Goal: Task Accomplishment & Management: Manage account settings

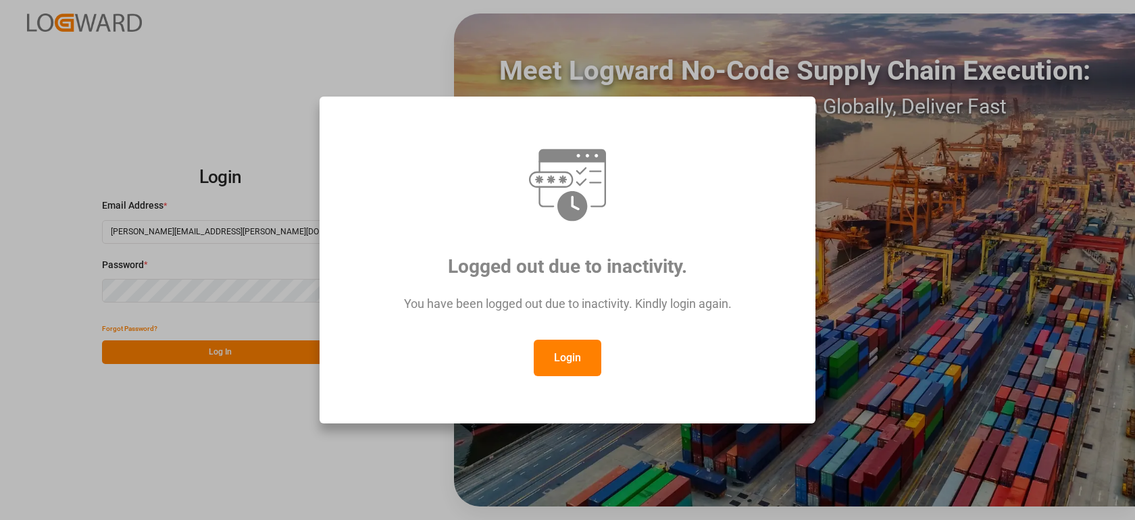
click at [565, 351] on button "Login" at bounding box center [568, 358] width 68 height 36
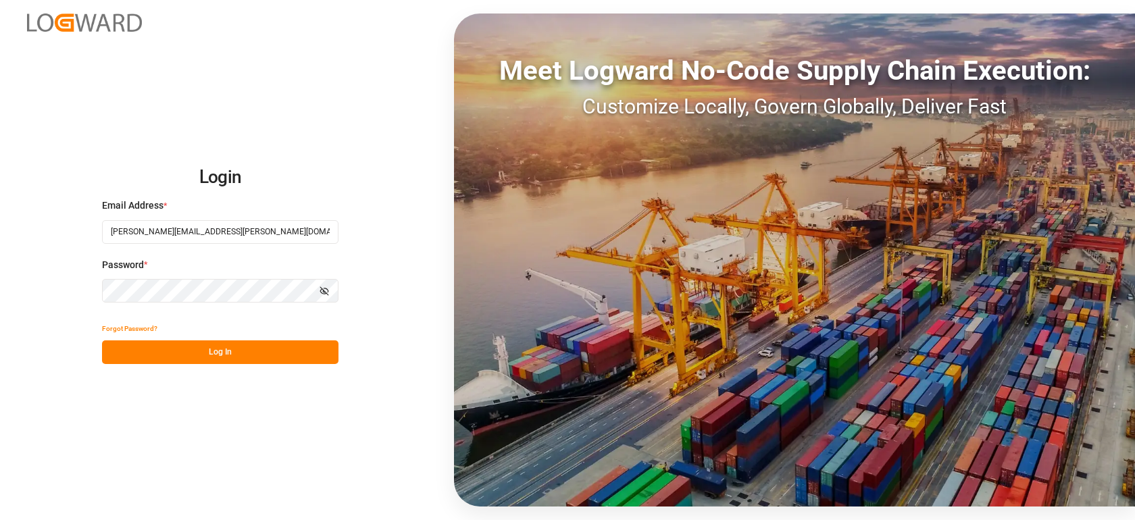
click at [247, 349] on button "Log In" at bounding box center [220, 352] width 236 height 24
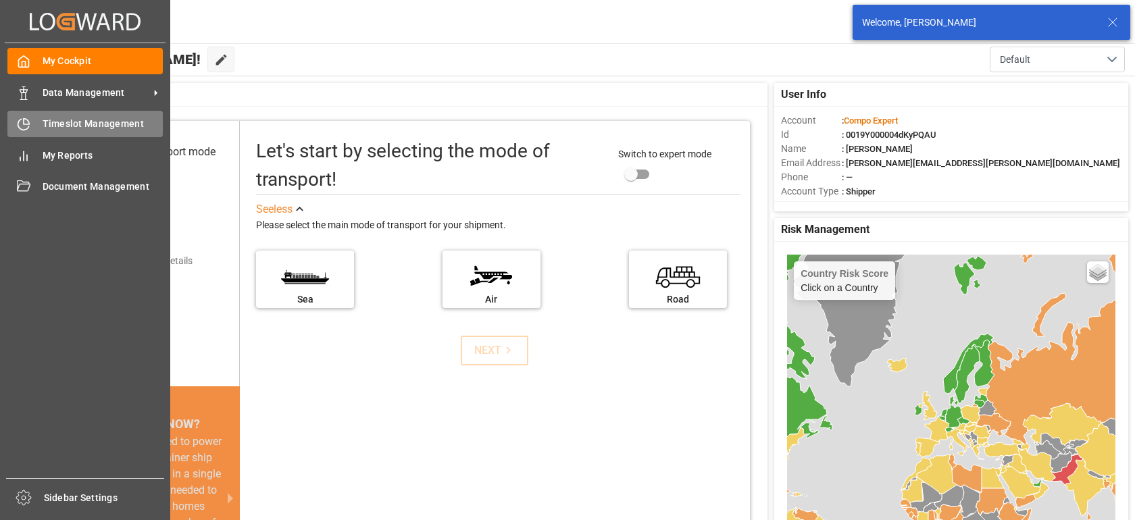
click at [34, 130] on div "Timeslot Management Timeslot Management" at bounding box center [84, 124] width 155 height 26
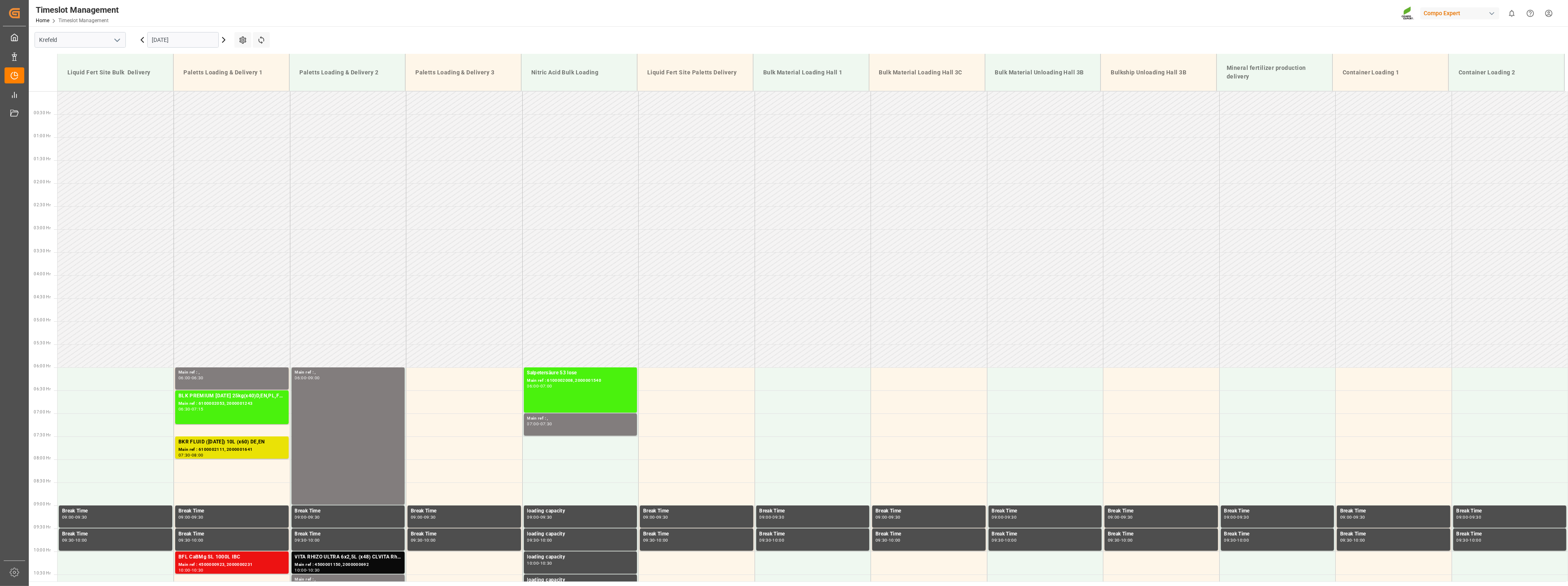
click at [119, 40] on icon "open menu" at bounding box center [117, 40] width 10 height 10
click at [80, 96] on div "La Vall d [PERSON_NAME]" at bounding box center [80, 95] width 91 height 18
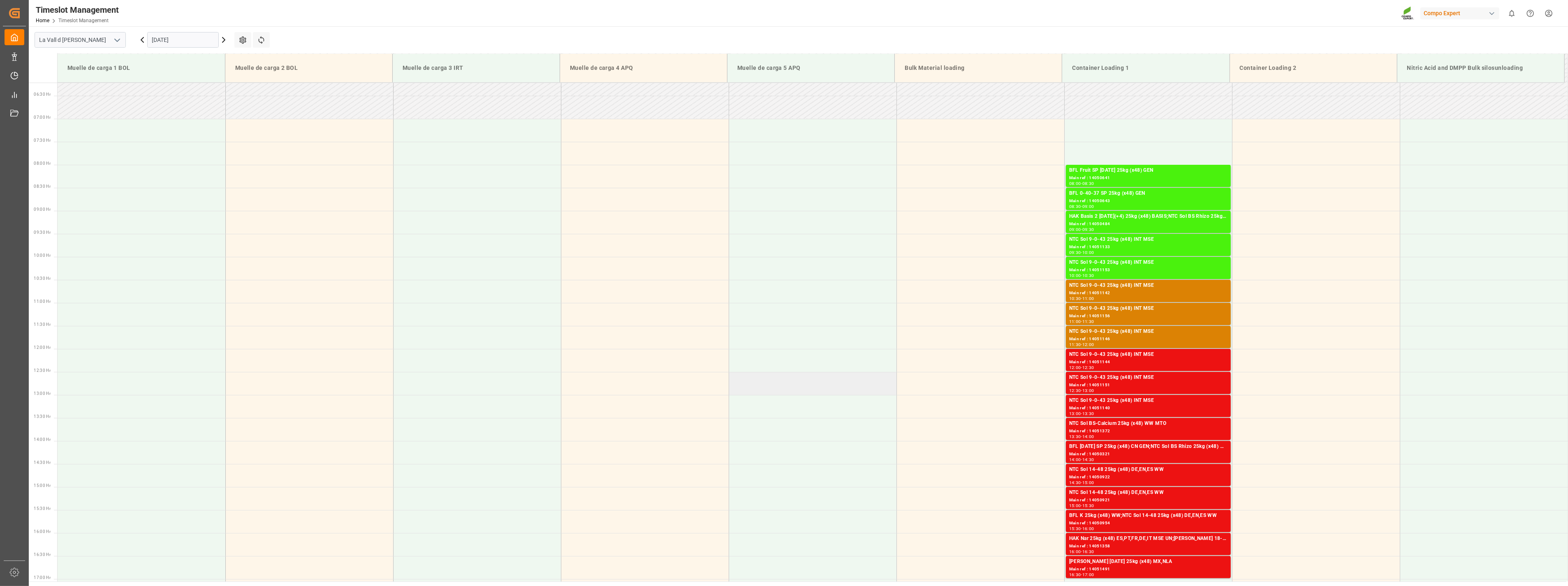
scroll to position [318, 0]
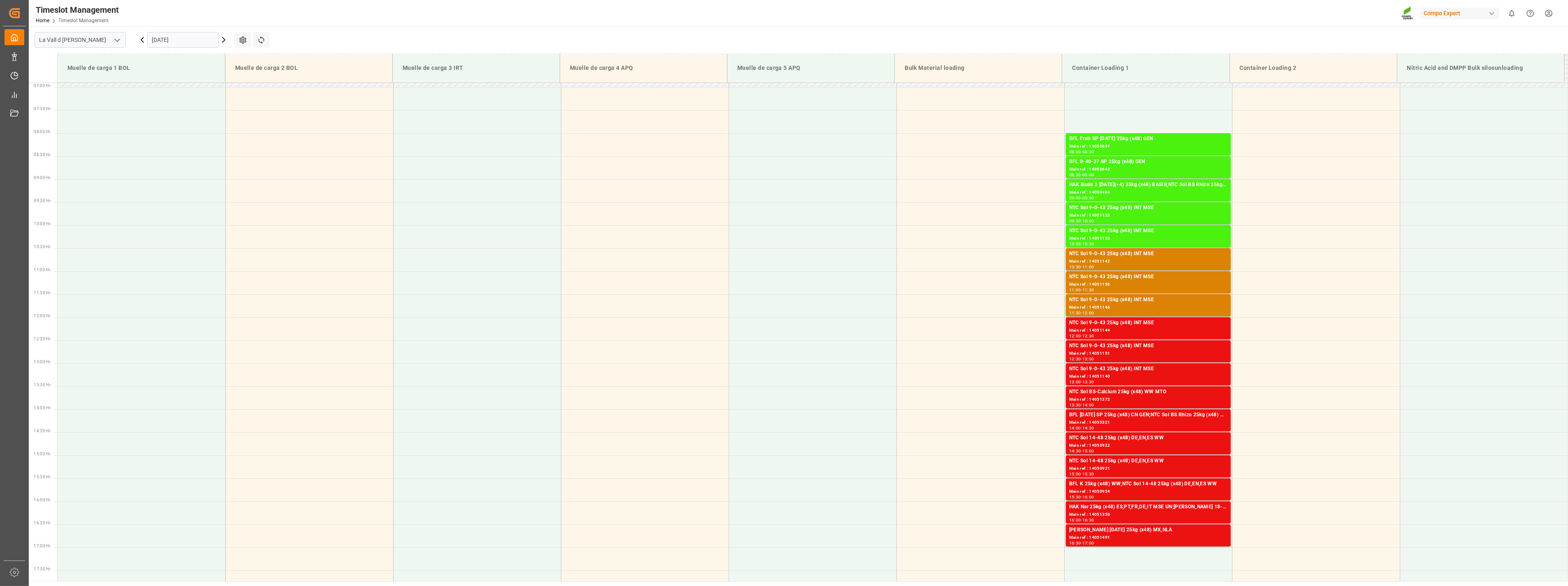
click at [188, 41] on input "[DATE]" at bounding box center [183, 40] width 72 height 16
click at [174, 138] on span "23" at bounding box center [173, 138] width 5 height 5
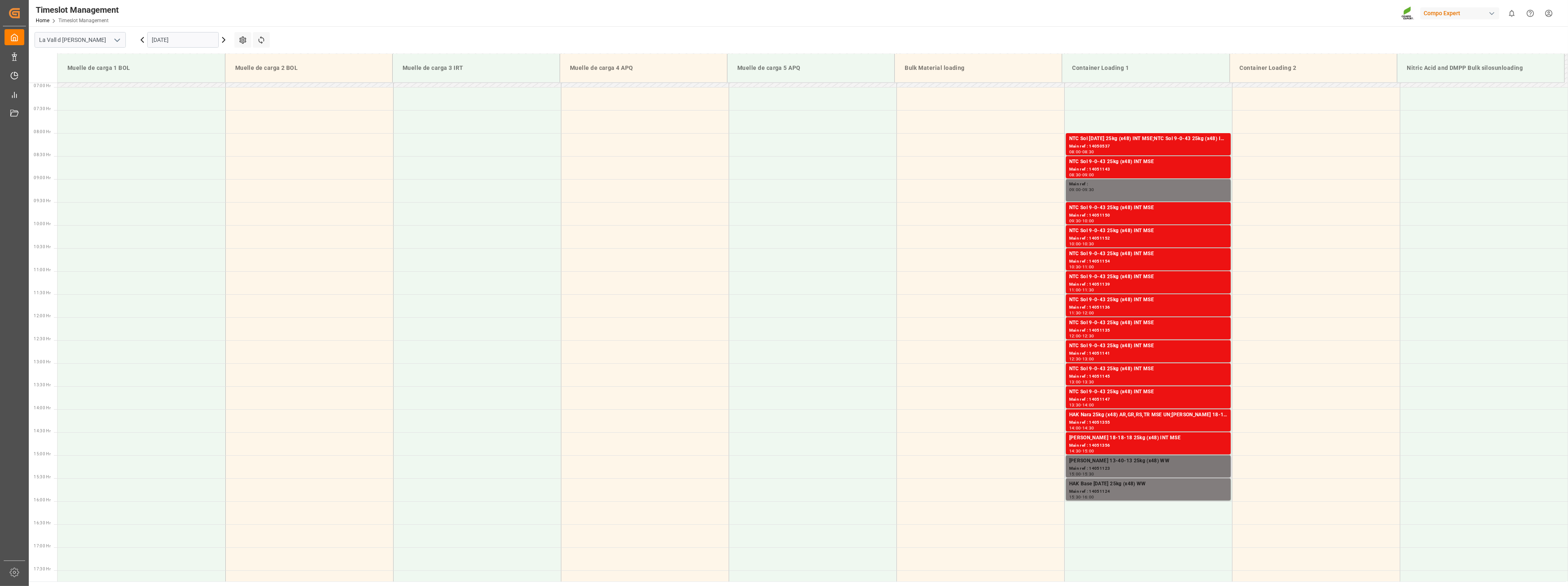
click at [690, 316] on div "[PERSON_NAME] 13-40-13 25kg (x48) WW" at bounding box center [1149, 461] width 158 height 9
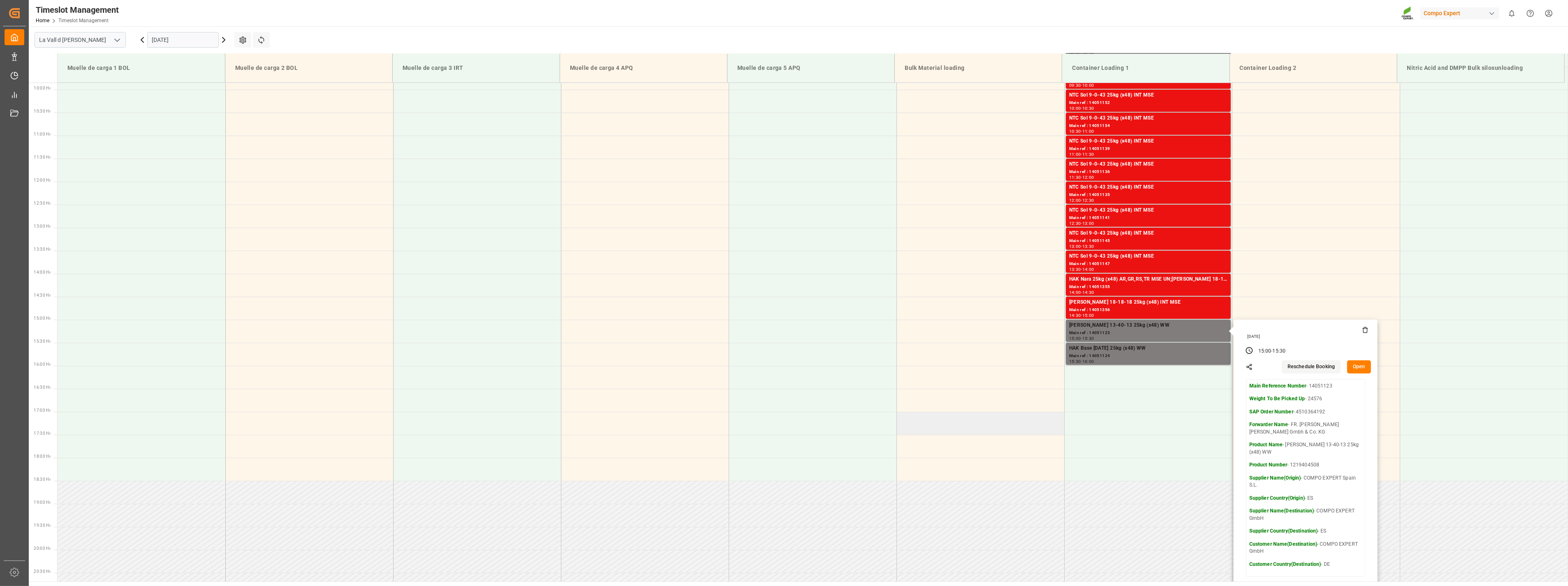
scroll to position [455, 0]
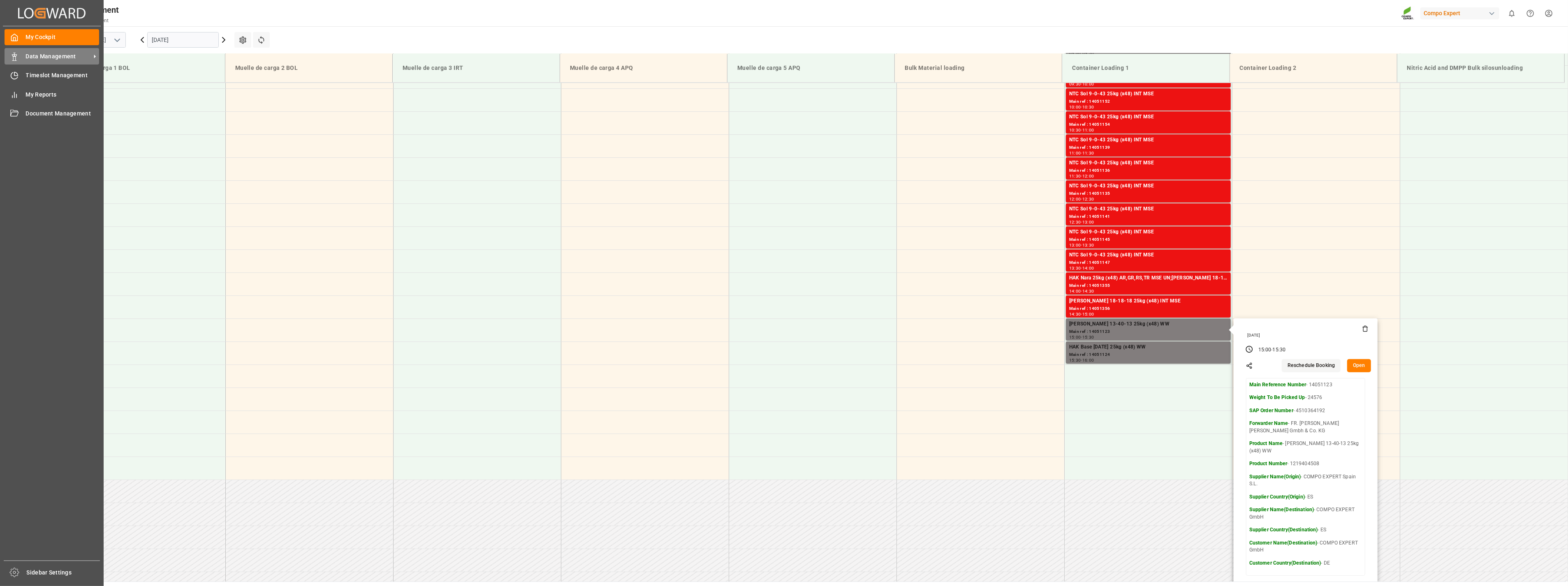
click at [19, 58] on div "Data Management Data Management" at bounding box center [51, 56] width 94 height 16
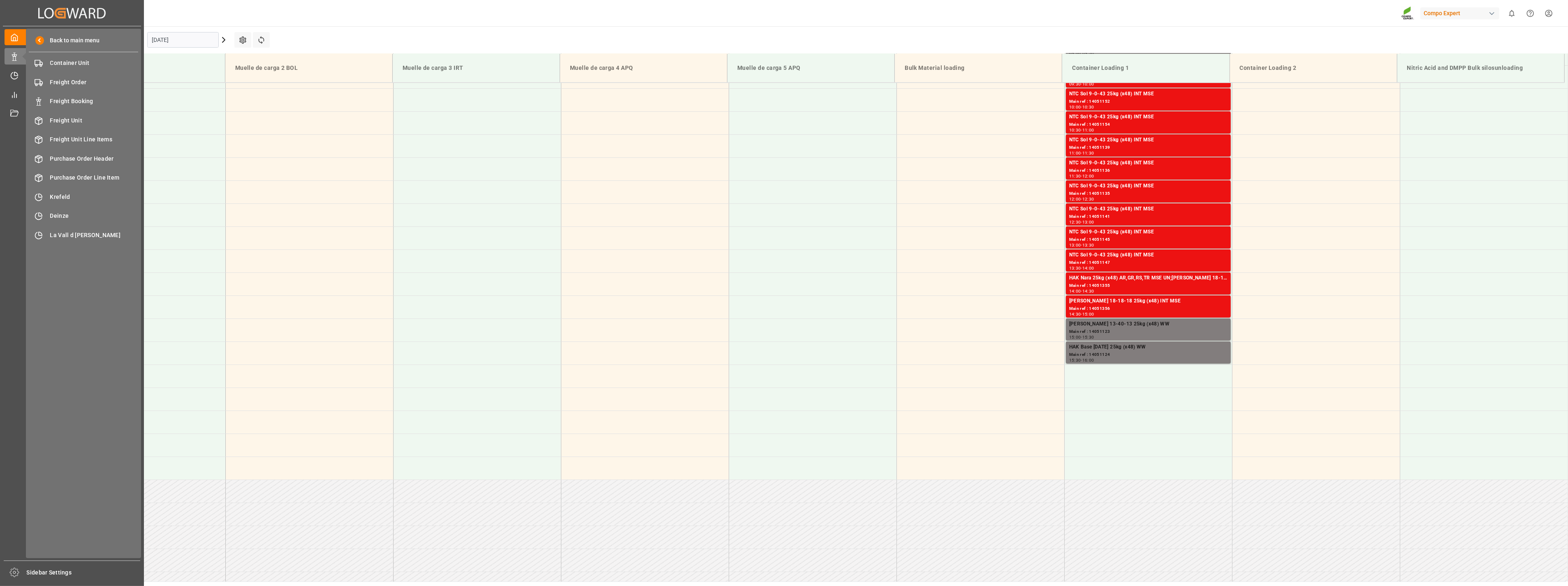
click at [74, 71] on div "Back to main menu Container Unit Container Unit Freight Order Freight Order Fre…" at bounding box center [83, 293] width 115 height 529
click at [72, 67] on span "Container Unit" at bounding box center [94, 63] width 88 height 9
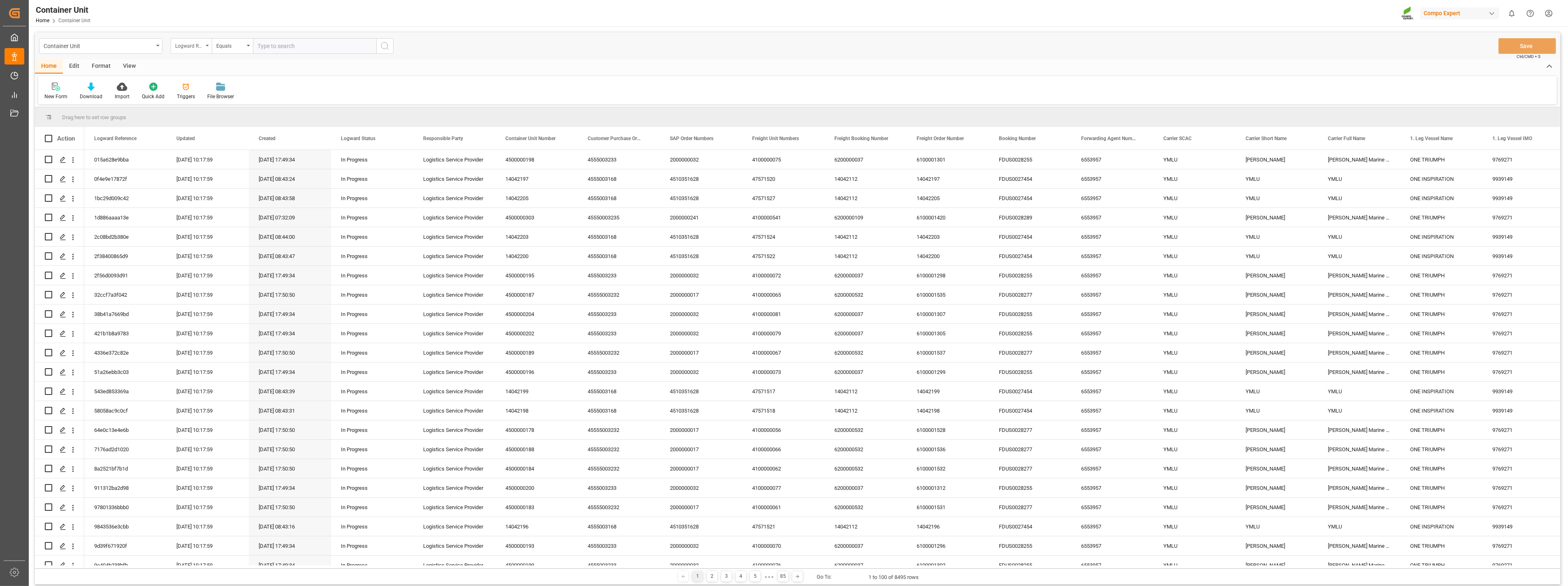
click at [205, 47] on div "Logward Reference" at bounding box center [191, 46] width 41 height 16
type input "sap"
click at [200, 88] on div "SAP Order Numbers" at bounding box center [232, 84] width 122 height 17
click at [245, 49] on div "Equals" at bounding box center [233, 46] width 41 height 16
click at [229, 107] on div "Fuzzy search" at bounding box center [273, 101] width 122 height 17
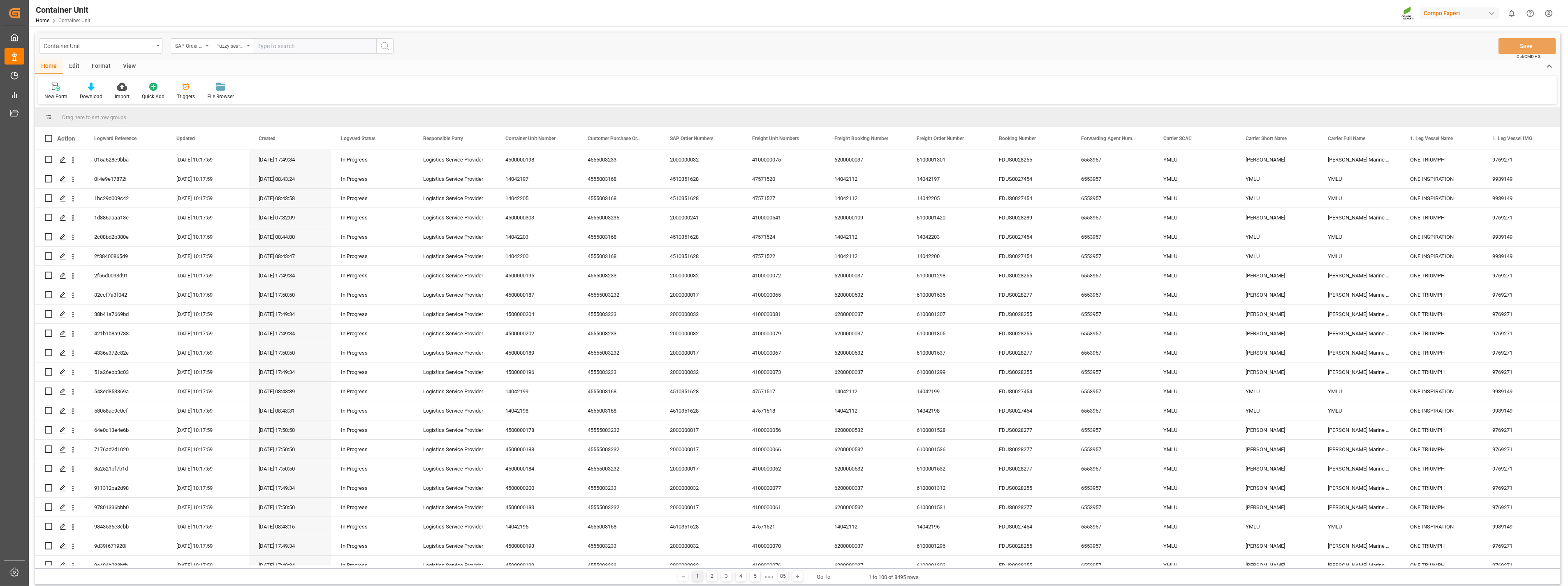
click at [285, 49] on input "text" at bounding box center [314, 46] width 124 height 16
paste input "4510364044"
type input "4510364044"
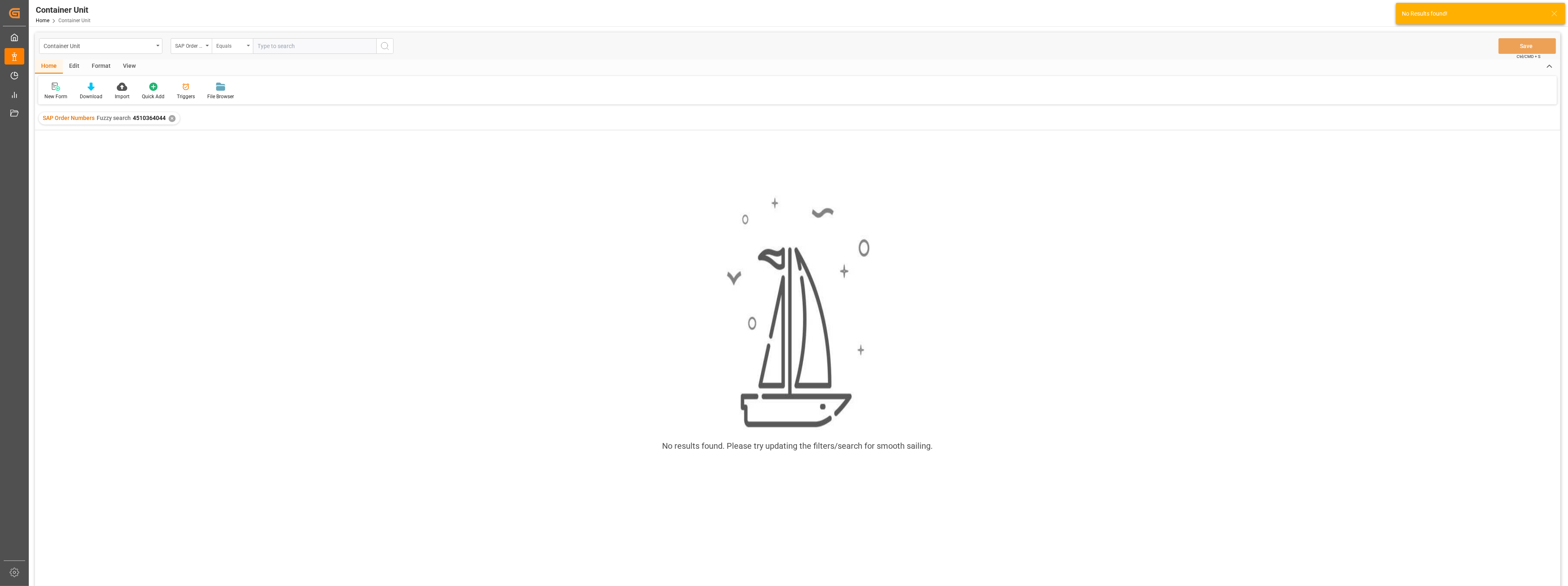
click at [250, 46] on div "Equals" at bounding box center [233, 46] width 41 height 16
click at [235, 103] on div "Fuzzy search" at bounding box center [273, 101] width 122 height 17
paste input "4510364044"
type input "4510364044"
click at [169, 120] on div "✕" at bounding box center [172, 118] width 7 height 7
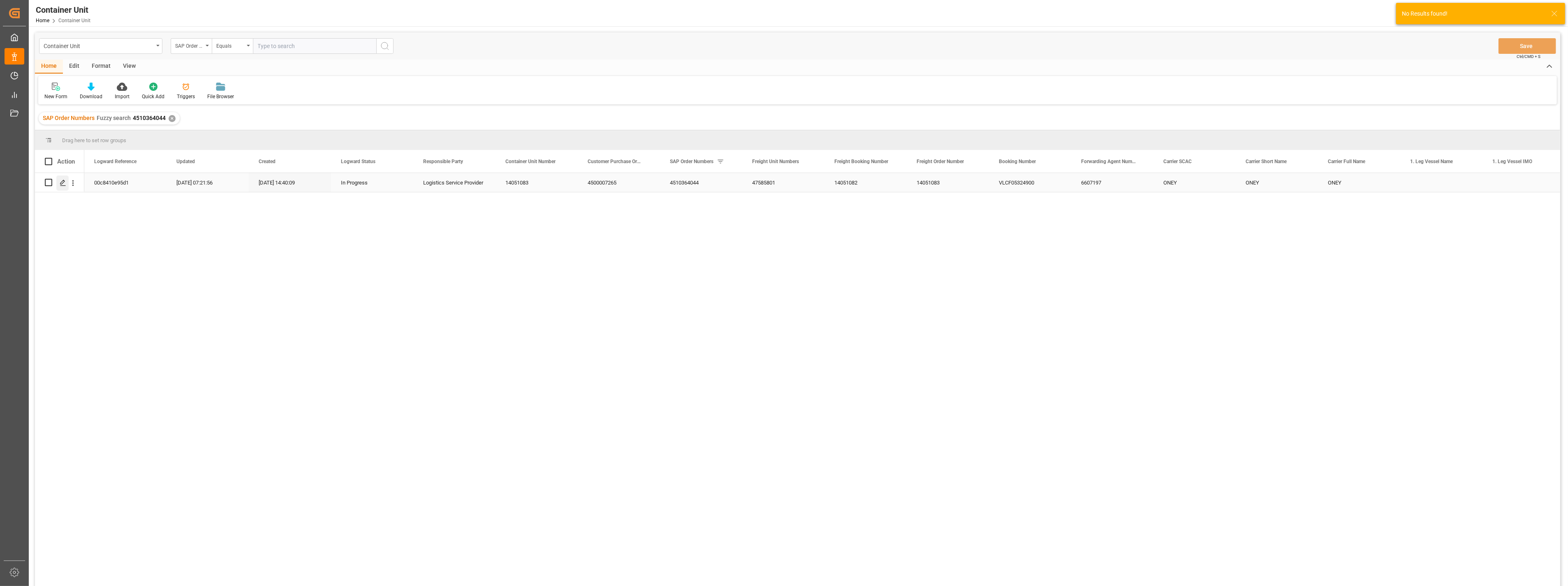
click at [61, 186] on div "Press SPACE to select this row." at bounding box center [63, 183] width 12 height 15
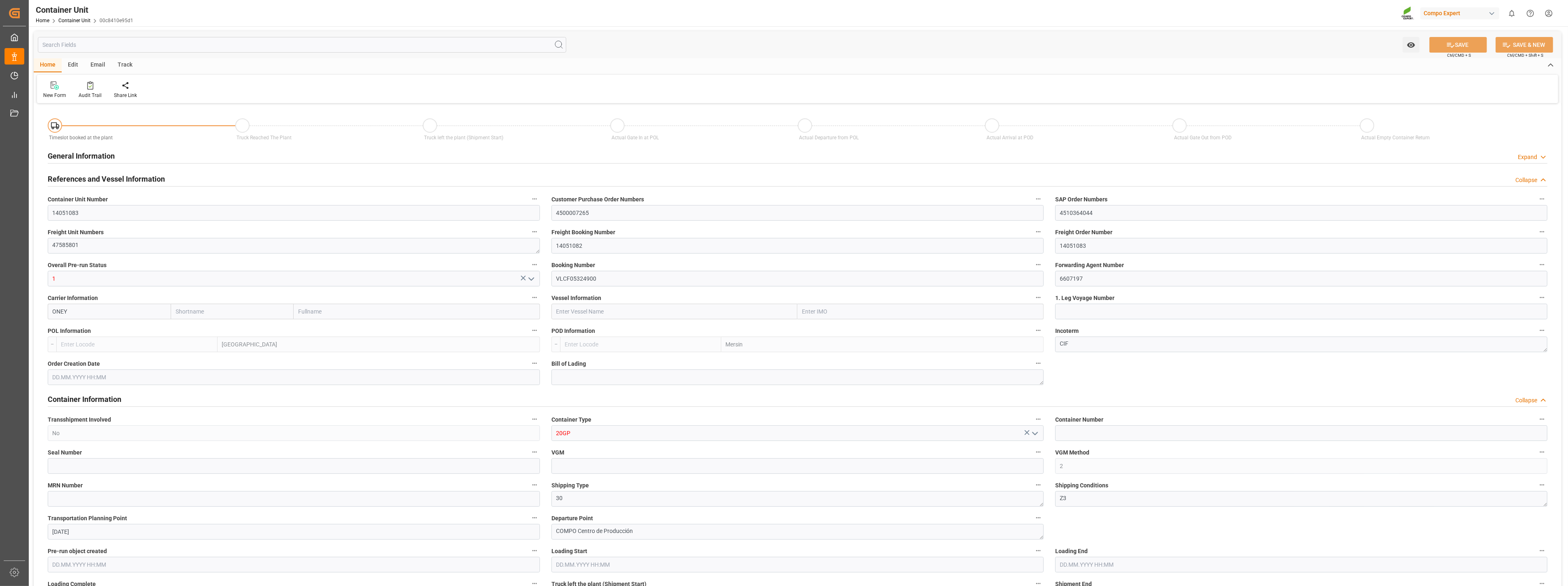
type input "ONEY"
type input "ESVLC"
type input "TRMER"
type input "0"
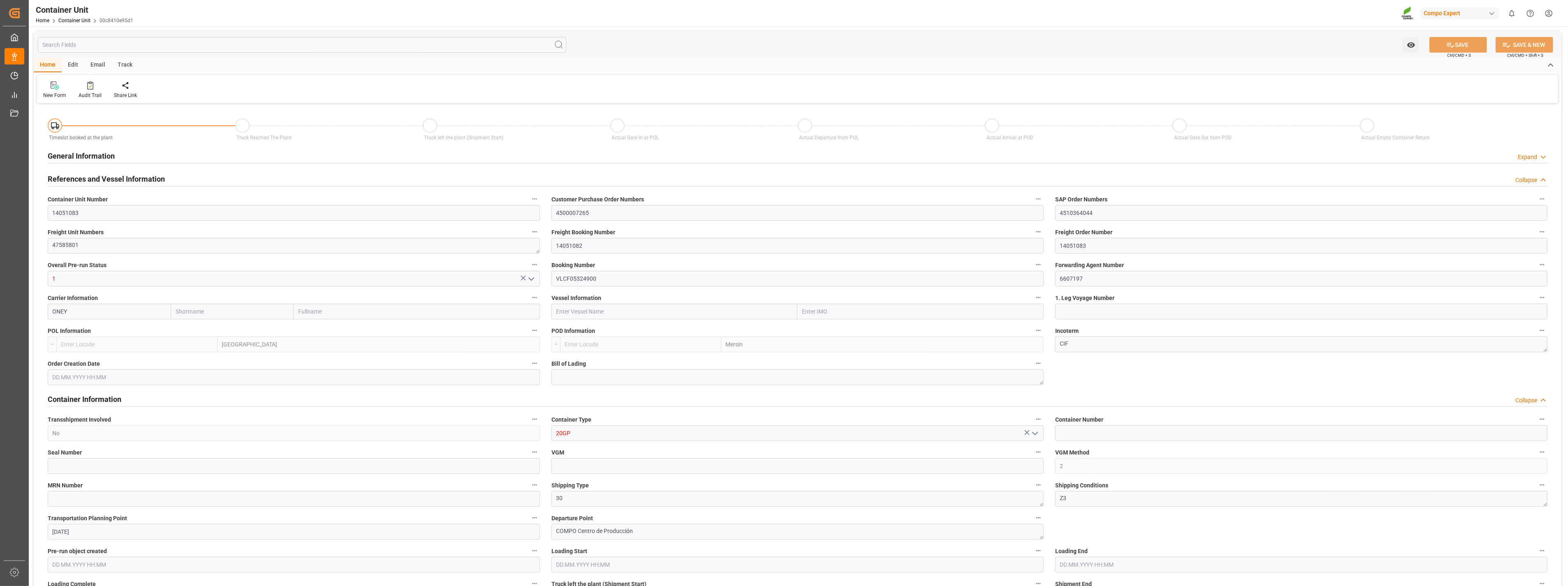
type input "0"
type input "20"
type input "24576"
type input "[DATE] 14:39"
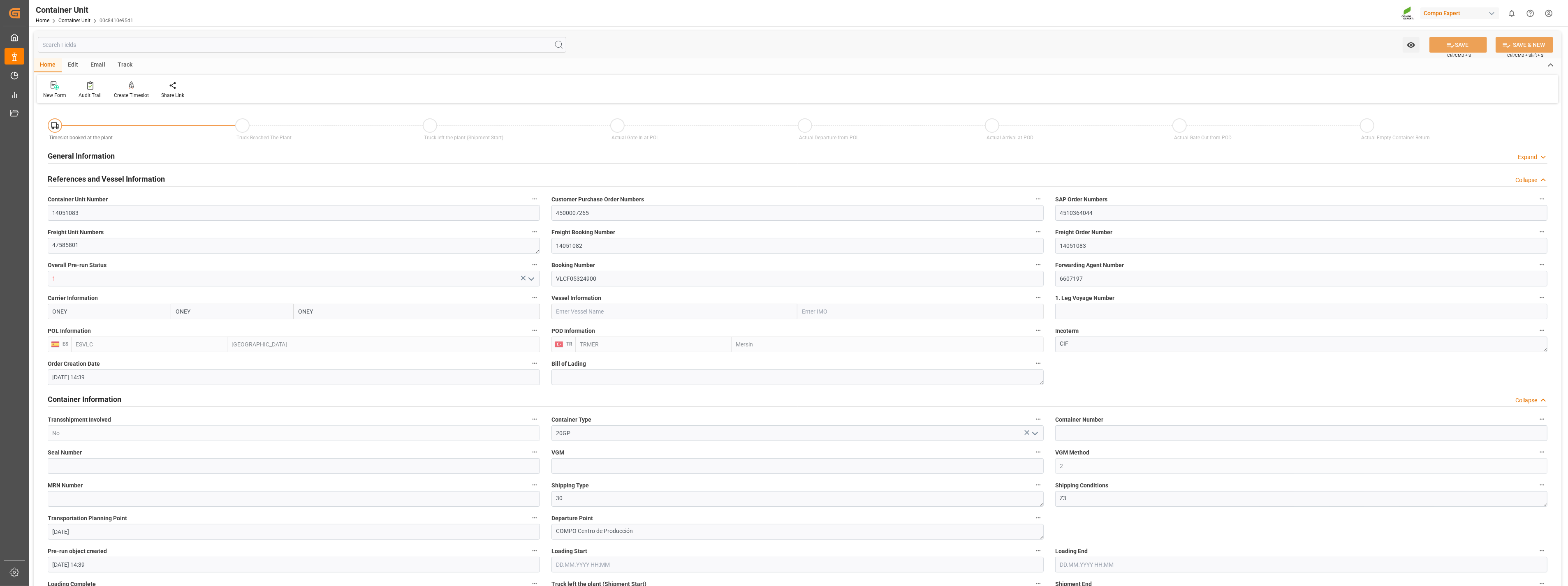
type input "[DATE]"
click at [128, 84] on icon at bounding box center [131, 86] width 5 height 9
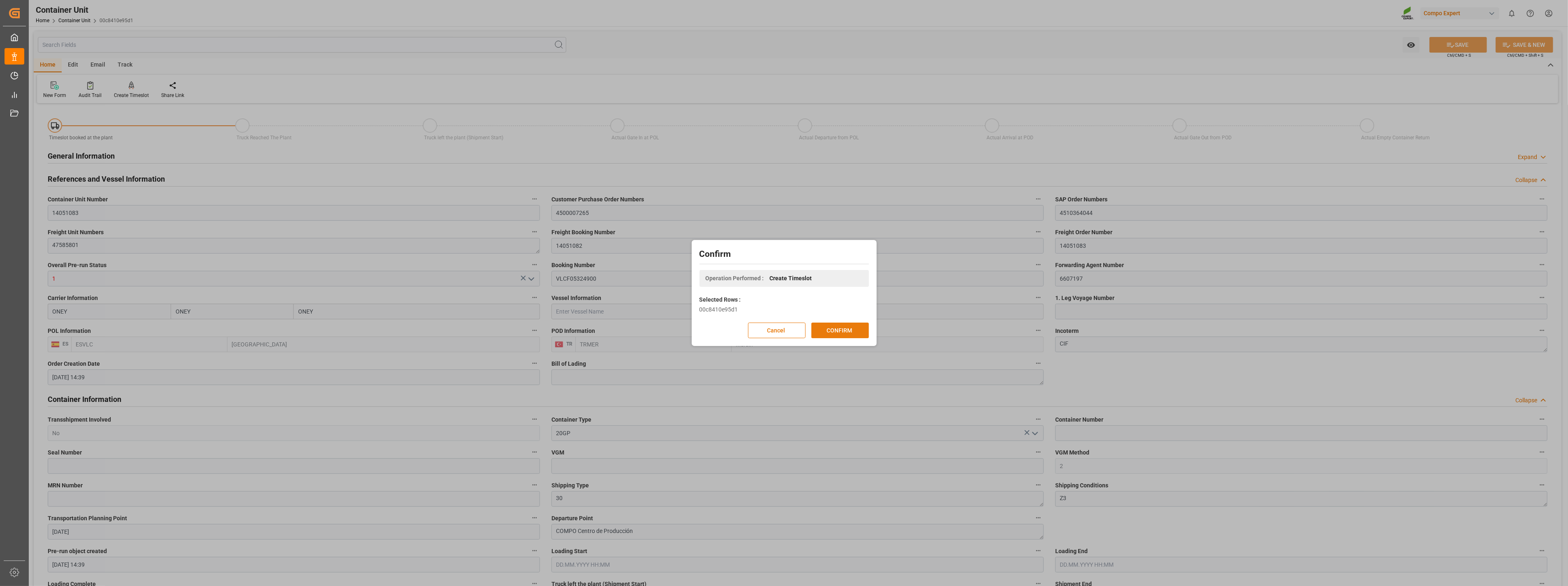
click at [690, 316] on button "CONFIRM" at bounding box center [840, 330] width 58 height 16
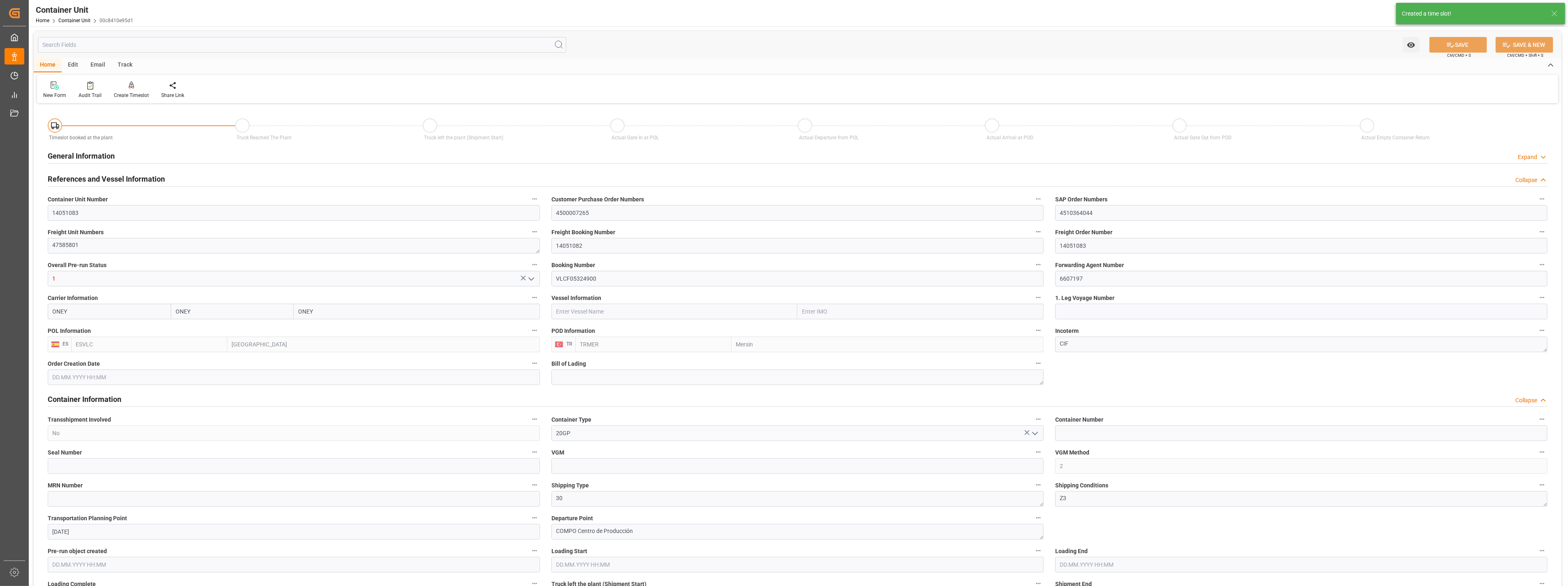
type input "[DATE] 14:39"
type input "[DATE]"
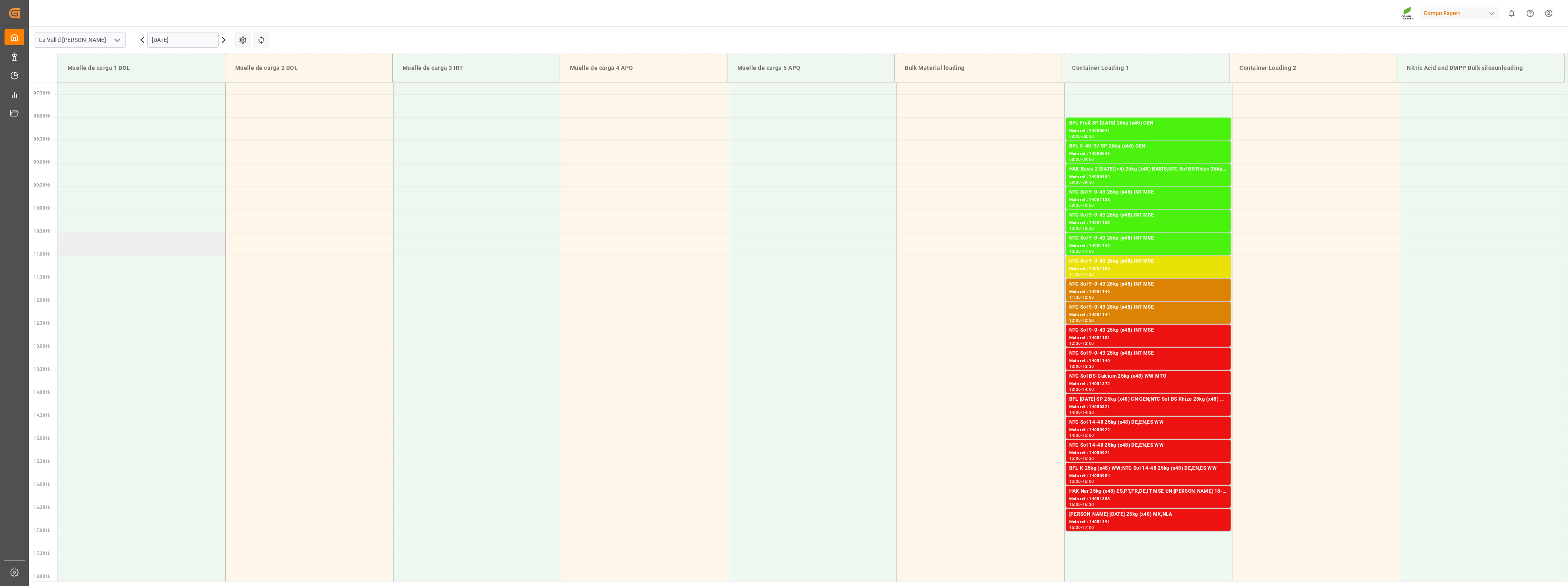
scroll to position [409, 0]
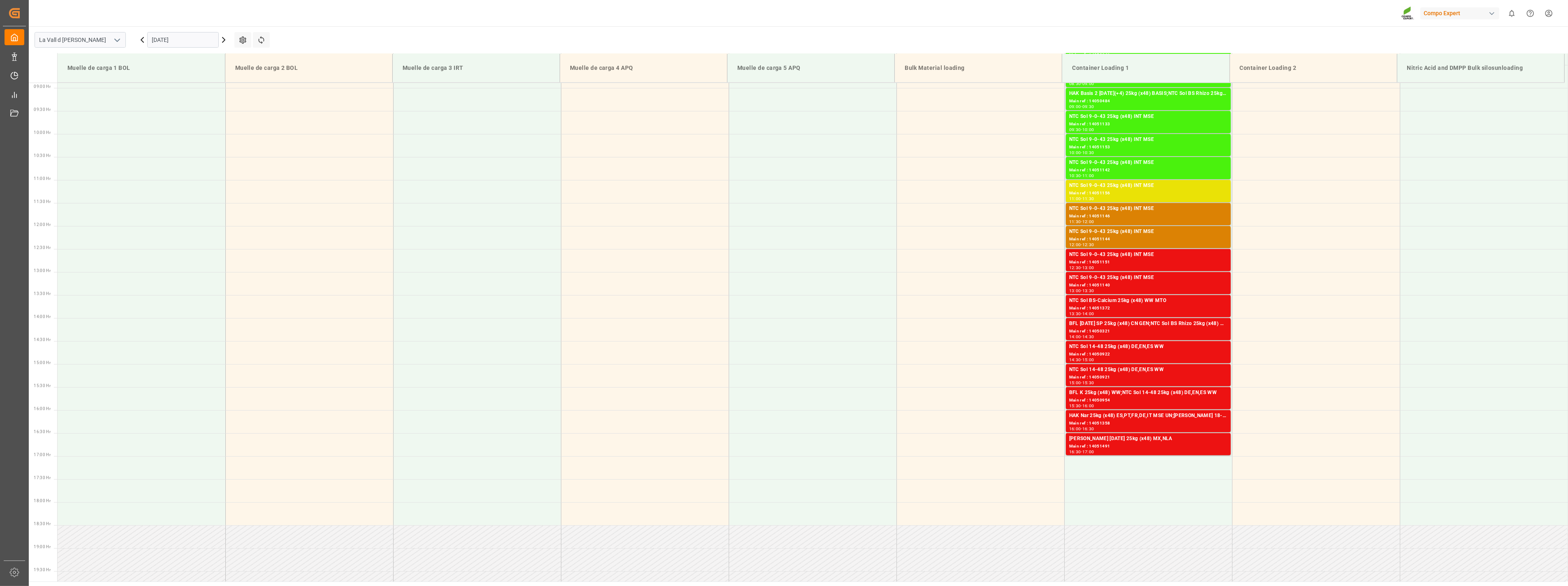
click at [201, 40] on input "[DATE]" at bounding box center [183, 40] width 72 height 16
click at [174, 138] on span "23" at bounding box center [173, 138] width 5 height 5
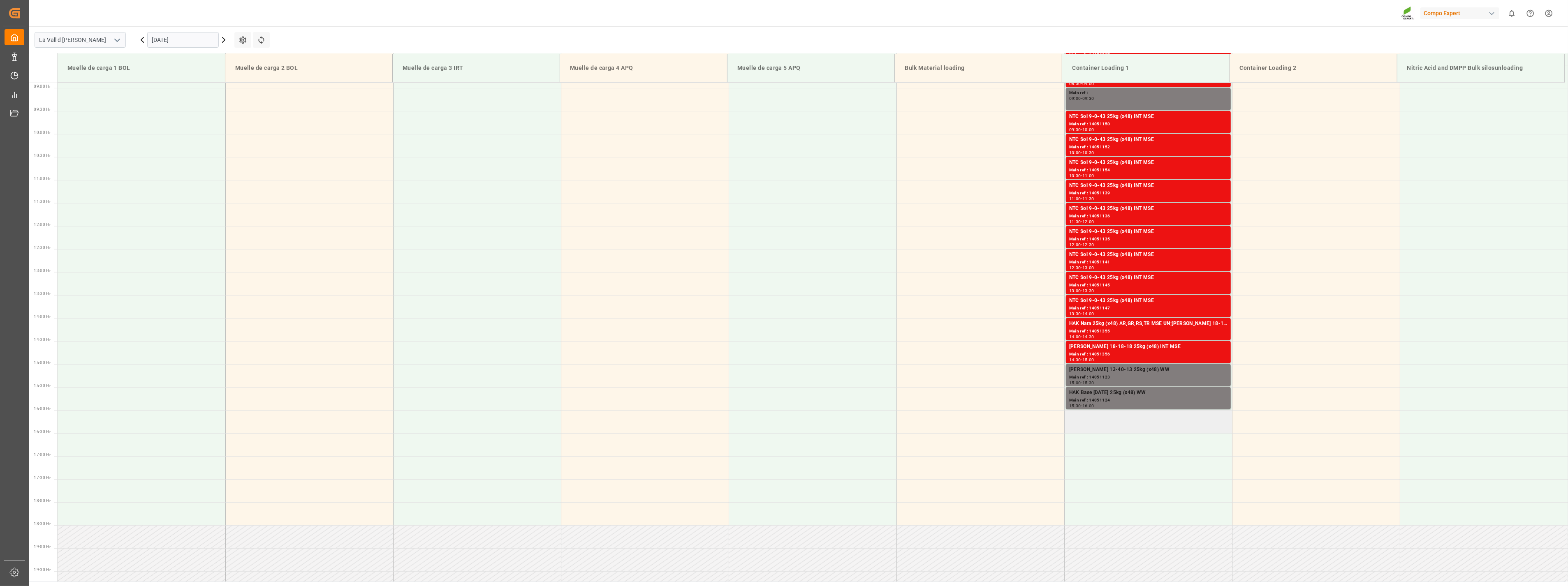
click at [1104, 424] on td at bounding box center [1148, 422] width 168 height 23
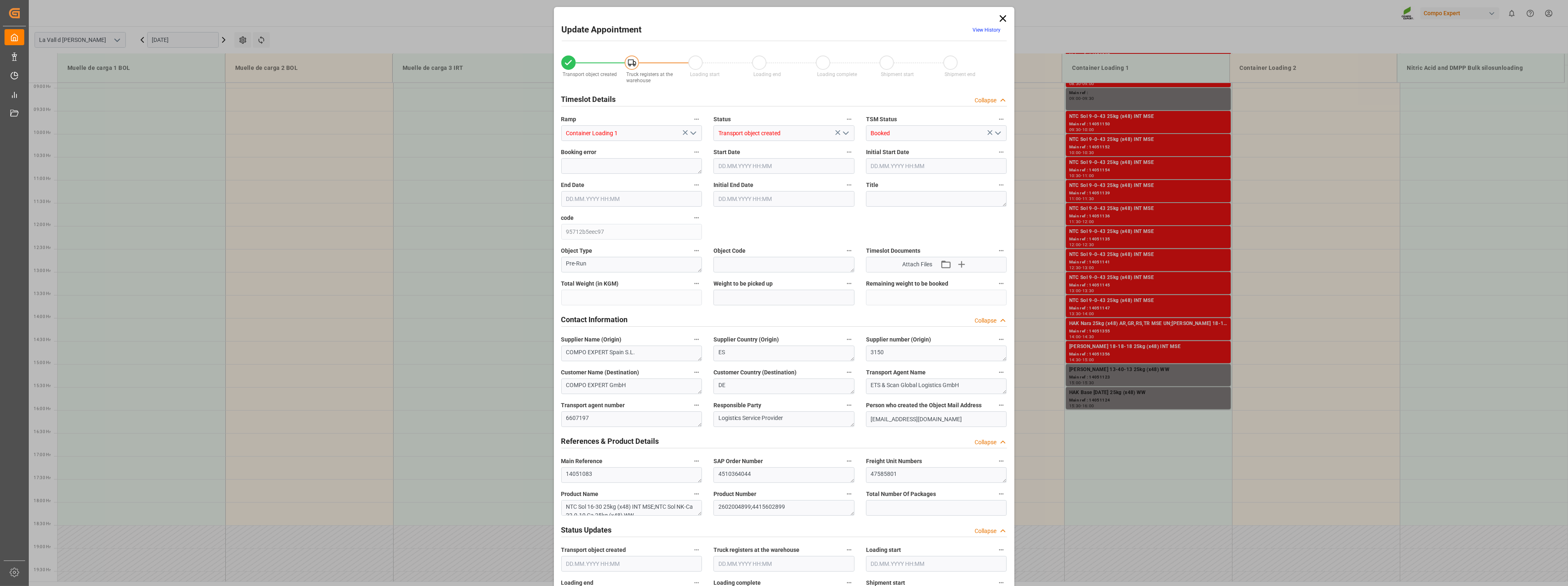
type input "24576"
type input "20"
type input "23.09.2025 16:00"
type input "23.09.2025 16:30"
type input "[DATE] 14:39"
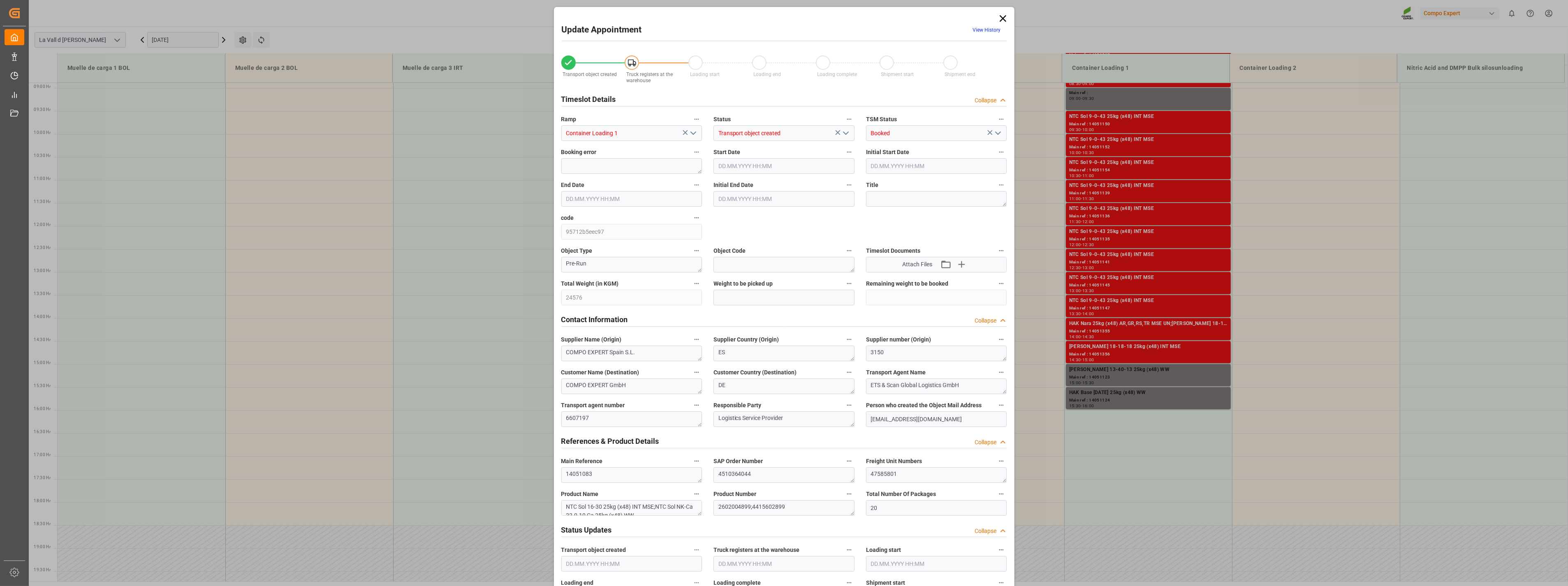
type input "22.09.2025 08:20"
click at [752, 302] on input "text" at bounding box center [784, 298] width 141 height 16
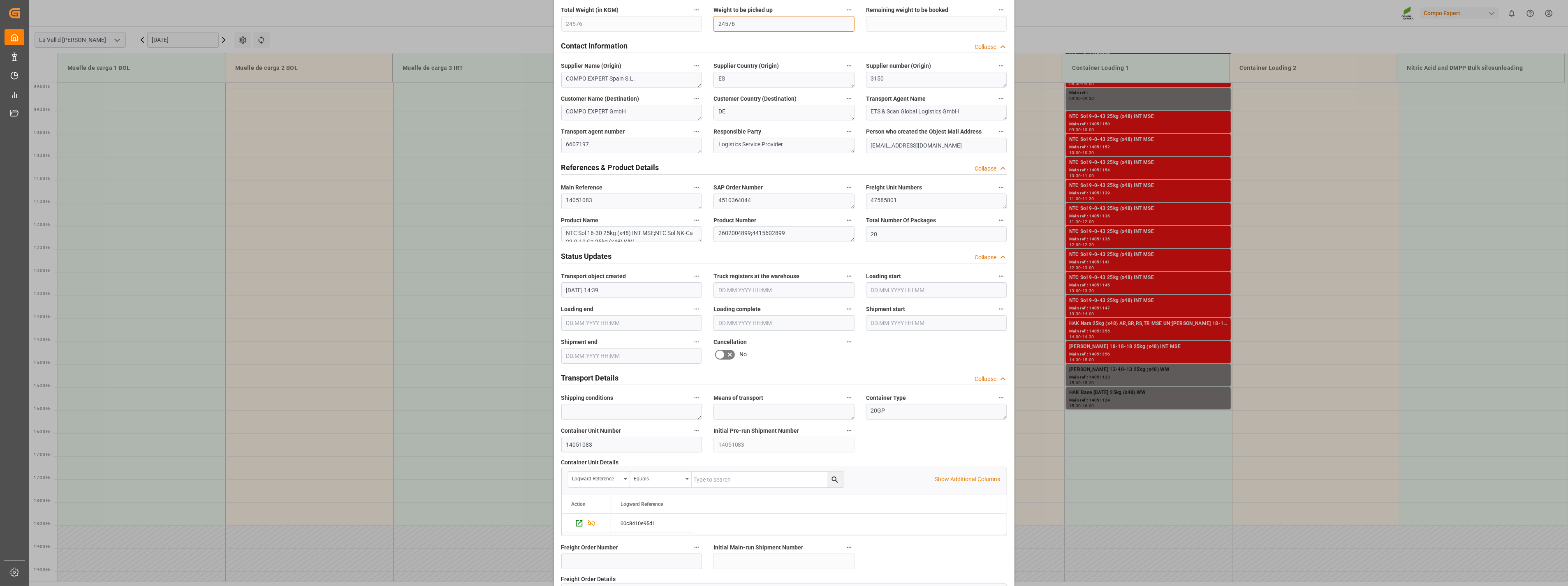
scroll to position [556, 0]
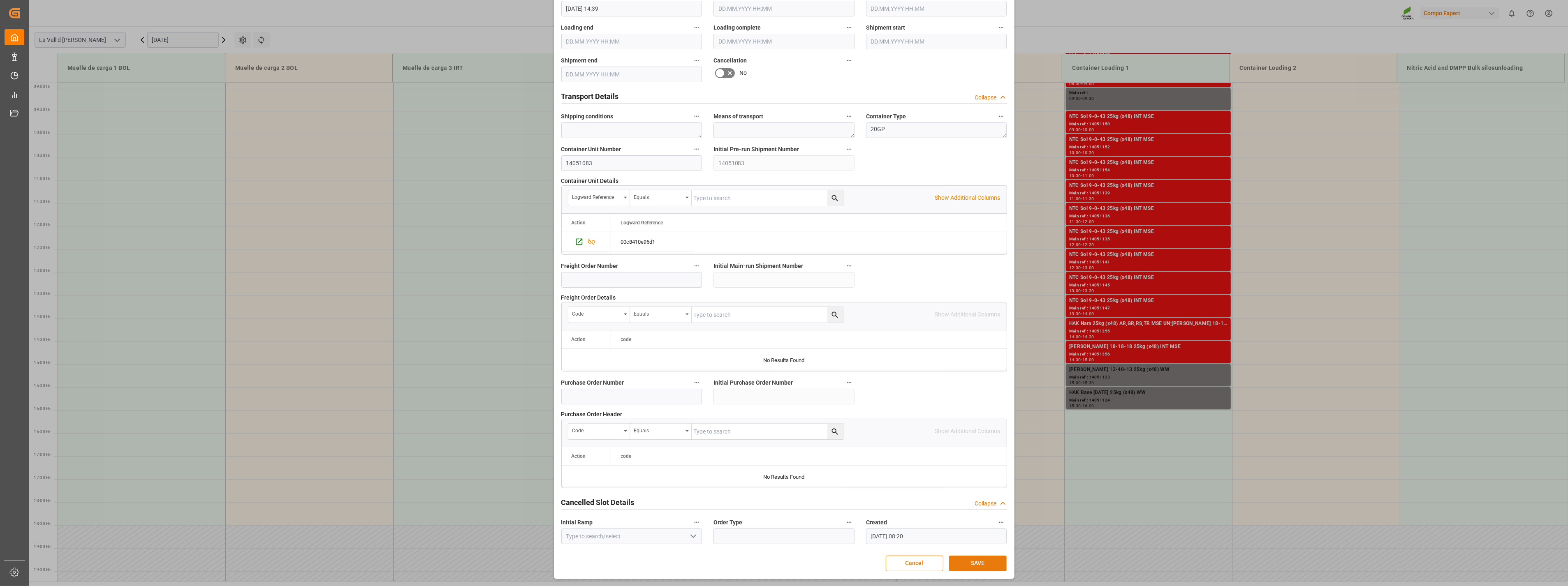
type input "24576"
click at [961, 557] on button "SAVE" at bounding box center [978, 563] width 58 height 16
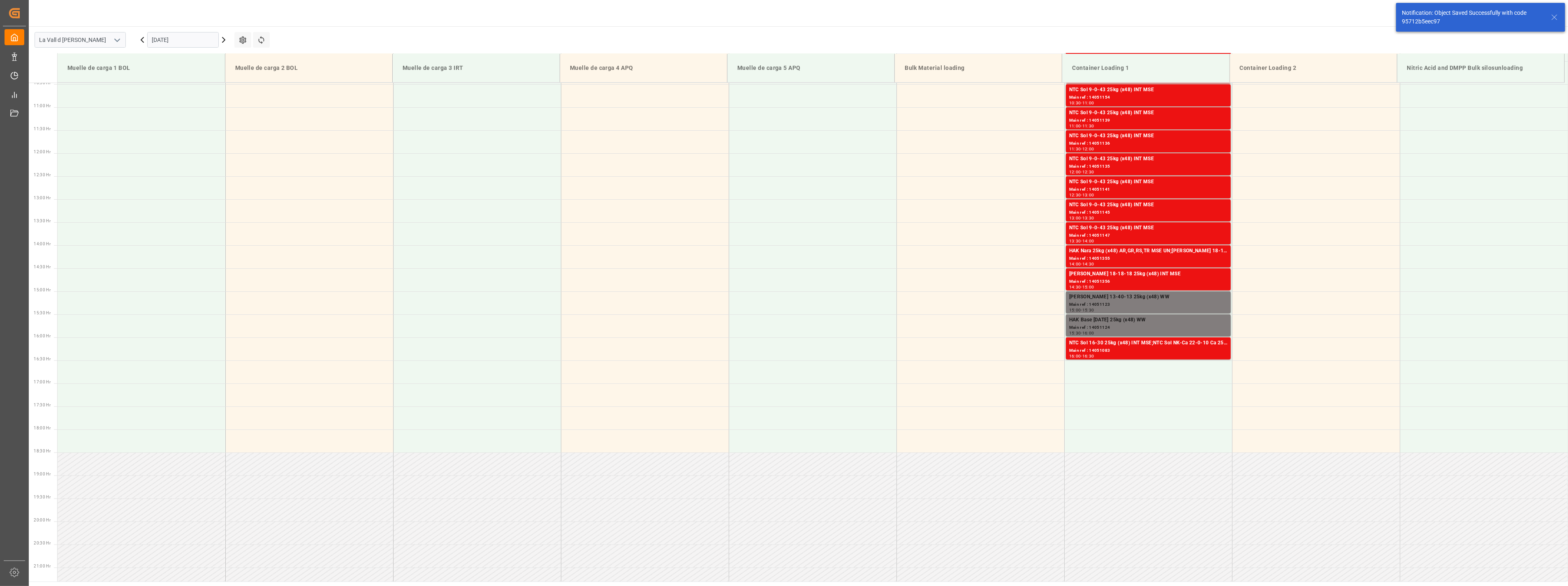
scroll to position [605, 0]
